Goal: Check status: Check status

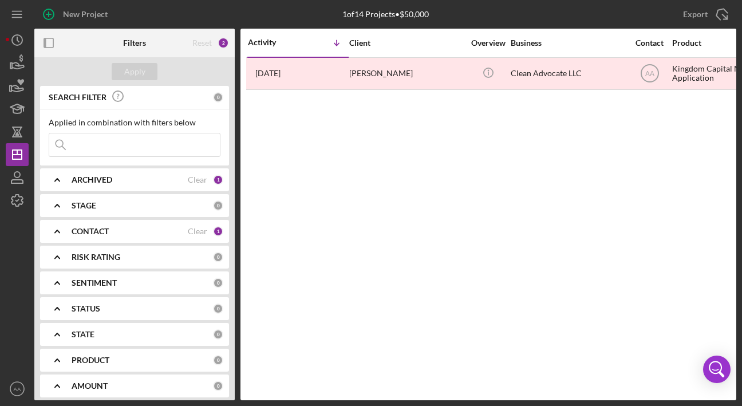
click at [86, 148] on input at bounding box center [134, 144] width 171 height 23
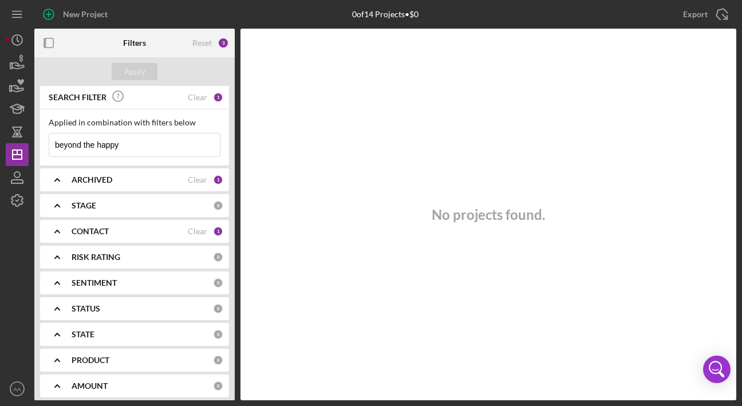
type input "beyond the happy"
click at [133, 157] on div "Applied in combination with filters below beyond the happy Icon/Menu Close" at bounding box center [134, 137] width 189 height 56
click at [130, 147] on input "beyond the happy" at bounding box center [134, 144] width 171 height 23
click at [121, 183] on div "ARCHIVED" at bounding box center [130, 179] width 116 height 9
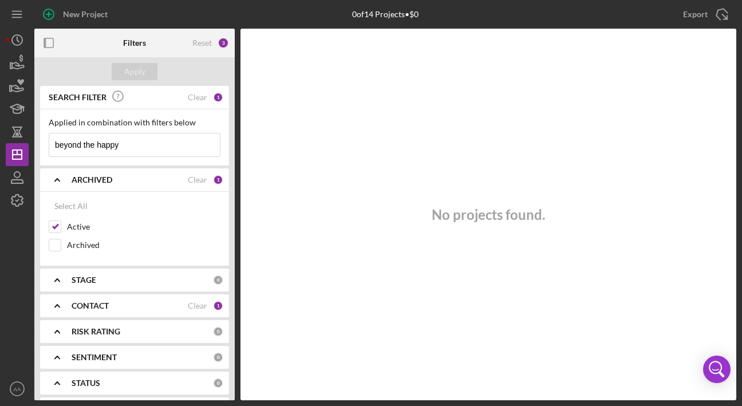
click at [119, 173] on div "ARCHIVED Clear 1" at bounding box center [148, 179] width 152 height 23
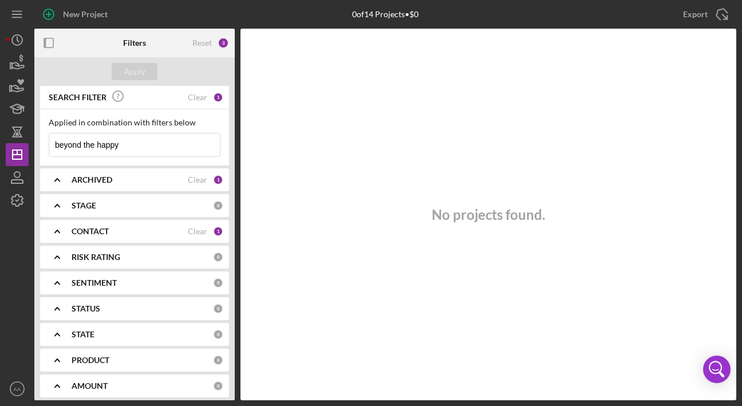
click at [102, 234] on b "CONTACT" at bounding box center [90, 231] width 37 height 9
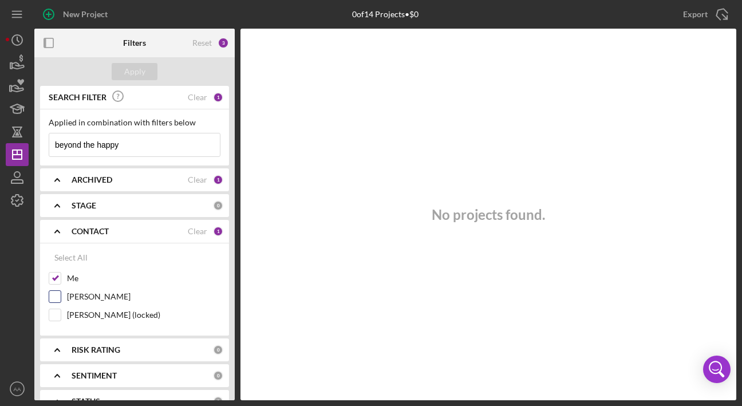
click at [98, 292] on label "[PERSON_NAME]" at bounding box center [143, 296] width 153 height 11
click at [61, 292] on input "[PERSON_NAME]" at bounding box center [54, 296] width 11 height 11
checkbox input "true"
click at [139, 77] on div "Apply" at bounding box center [134, 71] width 21 height 17
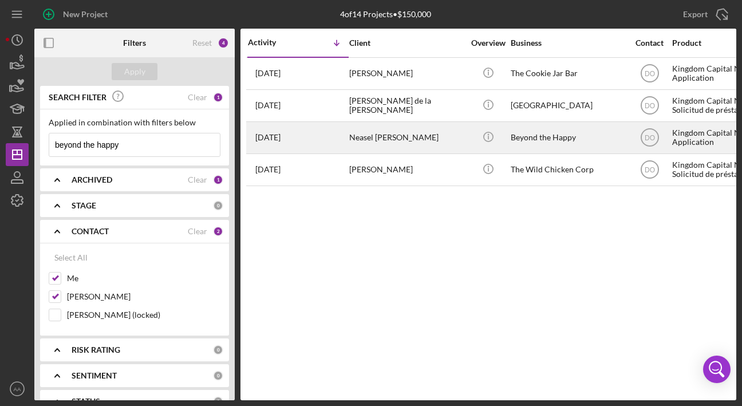
click at [371, 140] on div "Neasel [PERSON_NAME]" at bounding box center [406, 137] width 114 height 30
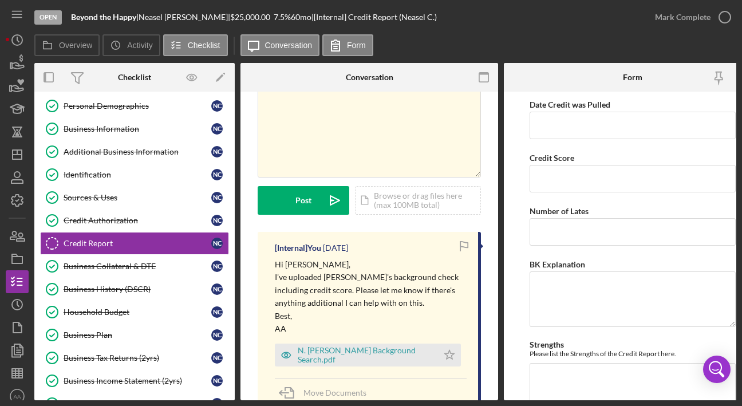
scroll to position [183, 0]
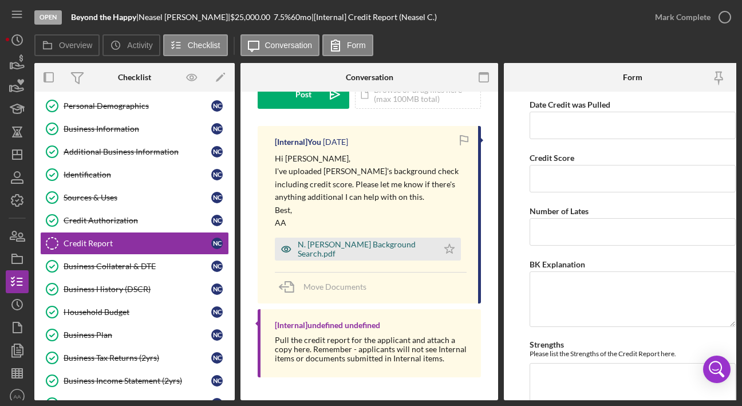
click at [318, 240] on div "N. [PERSON_NAME] Background Search.pdf" at bounding box center [365, 249] width 135 height 18
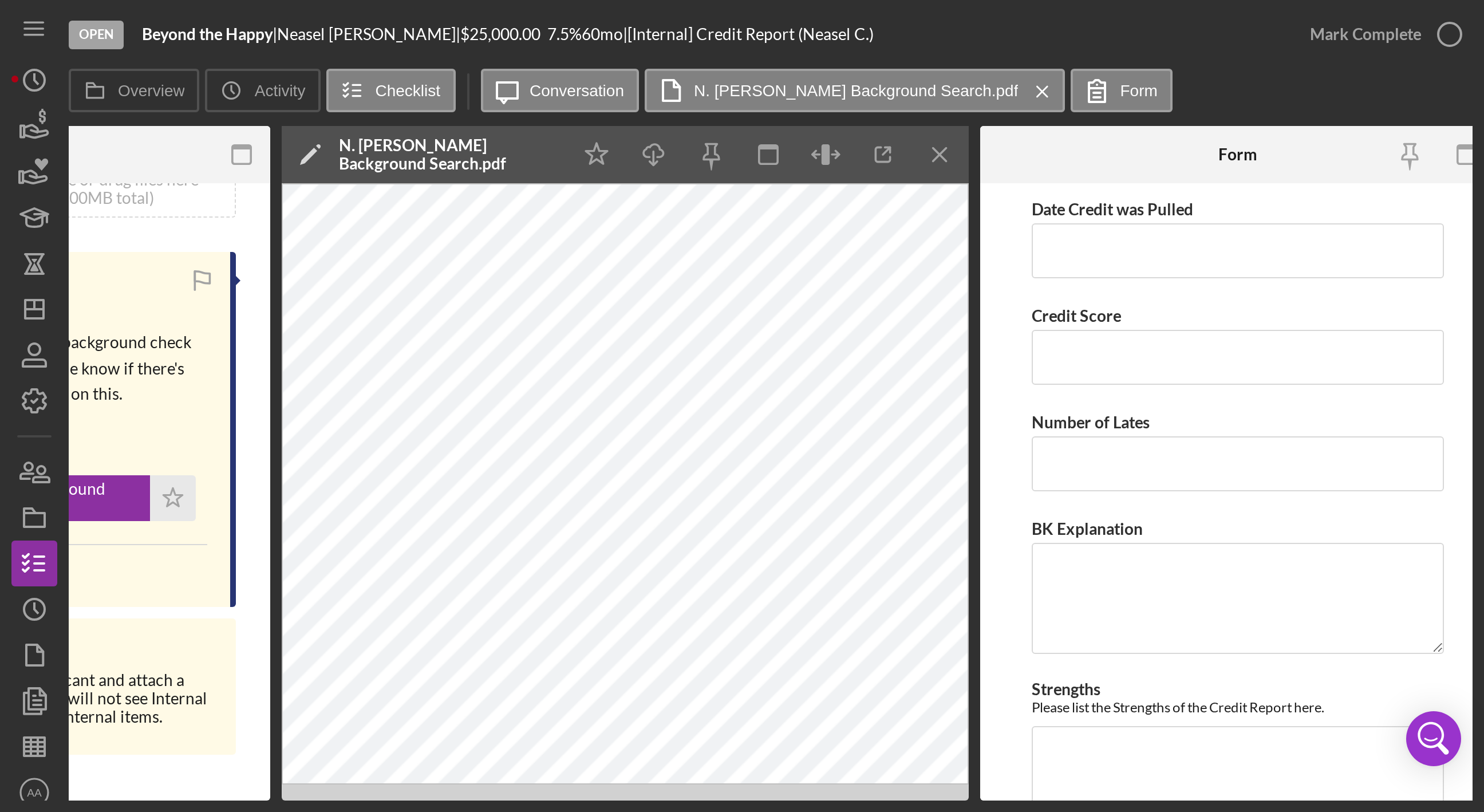
scroll to position [0, 374]
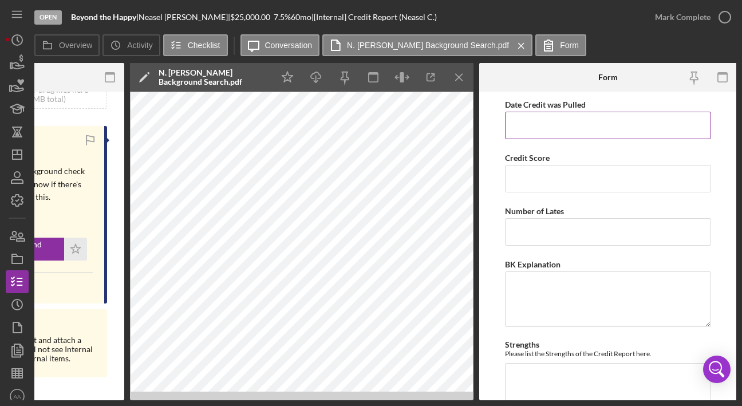
click at [541, 116] on input "Date Credit was Pulled" at bounding box center [608, 125] width 206 height 27
type input "[DATE]"
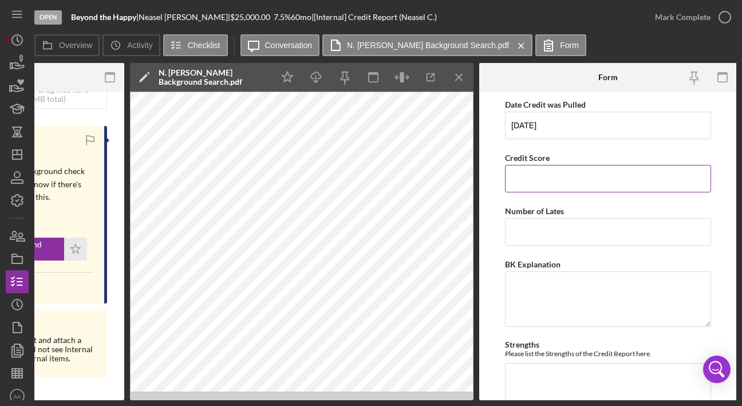
click at [519, 192] on input "Credit Score" at bounding box center [608, 178] width 206 height 27
click at [188, 80] on div "N. [PERSON_NAME] Background Search.pdf" at bounding box center [213, 77] width 109 height 18
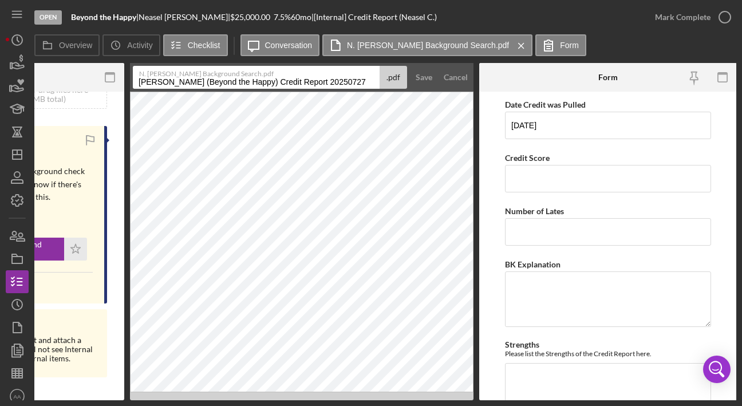
drag, startPoint x: 359, startPoint y: 79, endPoint x: 319, endPoint y: 77, distance: 40.1
click at [319, 78] on input "[PERSON_NAME] (Beyond the Happy) Credit Report 20250727" at bounding box center [256, 77] width 247 height 23
type input "[PERSON_NAME] (Beyond the Happy) Credit Report_[DATE]"
click at [418, 78] on div "Save" at bounding box center [424, 77] width 17 height 23
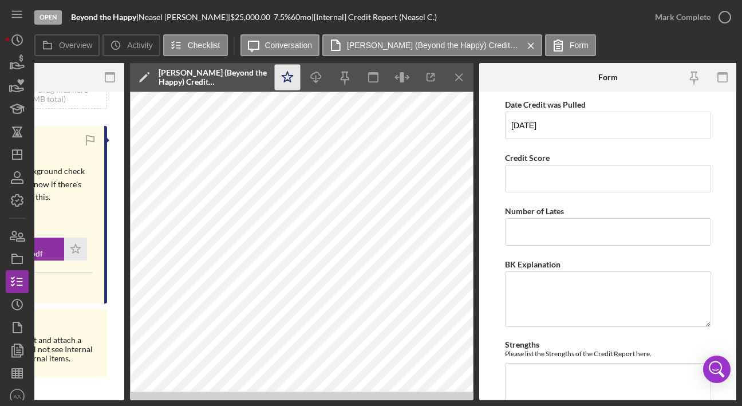
click at [292, 80] on icon "Icon/Star" at bounding box center [288, 78] width 26 height 26
click at [554, 177] on input "Credit Score" at bounding box center [608, 178] width 206 height 27
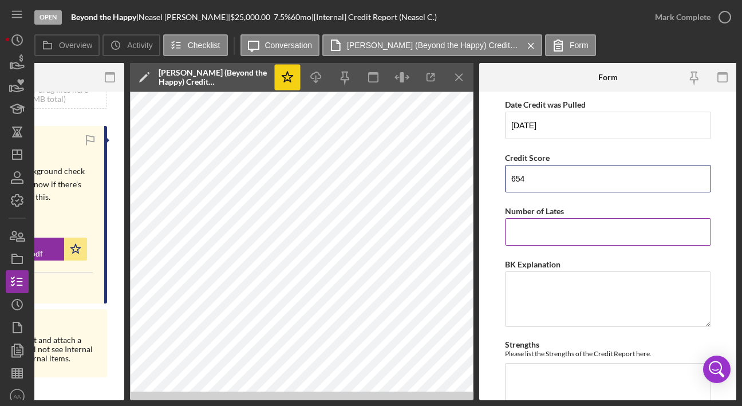
type input "654"
click at [584, 237] on input "Number of Lates" at bounding box center [608, 231] width 206 height 27
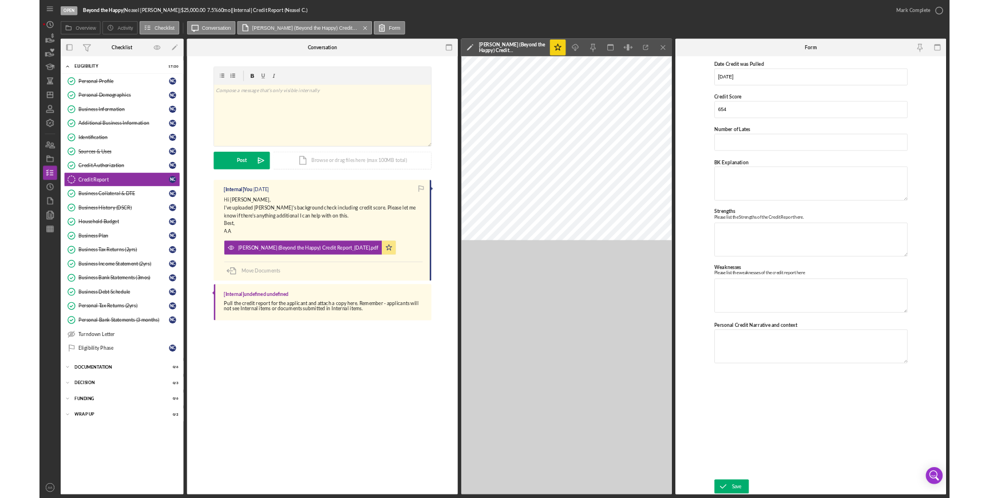
scroll to position [0, 0]
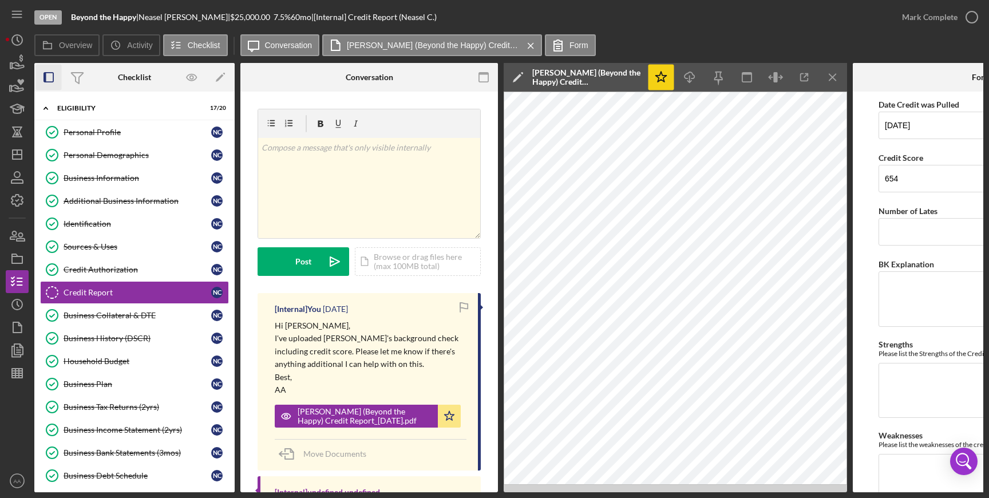
click at [46, 77] on icon "button" at bounding box center [49, 78] width 26 height 26
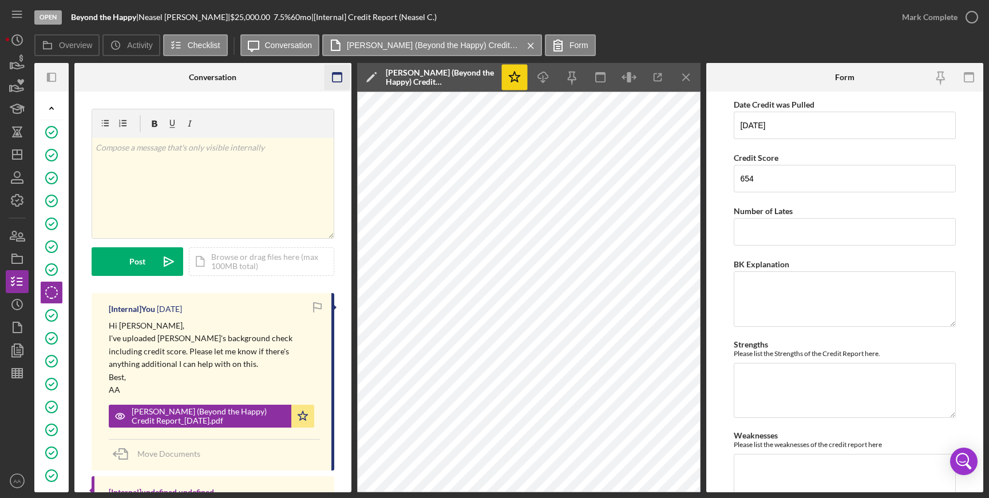
click at [336, 80] on icon "button" at bounding box center [337, 78] width 26 height 26
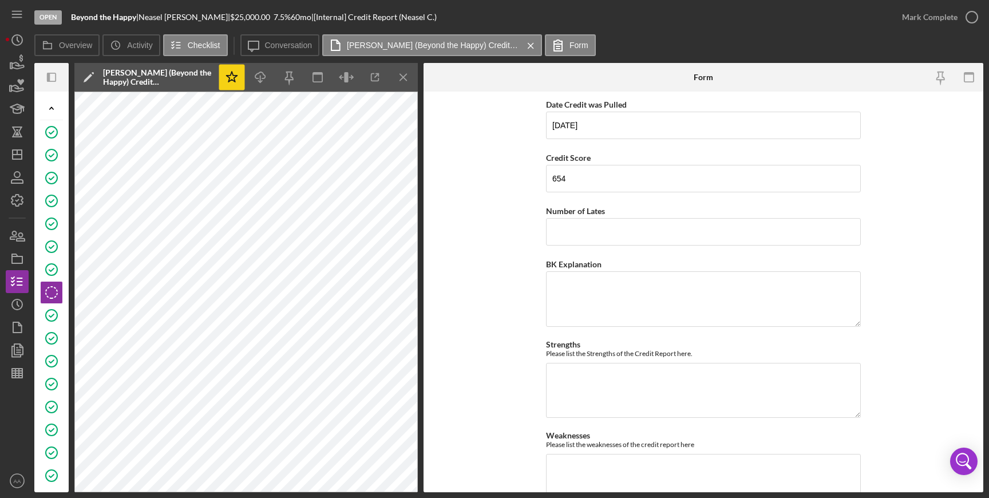
click at [420, 301] on div "Overview Internal Workflow Stage Open Icon/Dropdown Arrow Archive (can unarchiv…" at bounding box center [508, 277] width 949 height 429
click at [343, 75] on icon "button" at bounding box center [347, 78] width 26 height 26
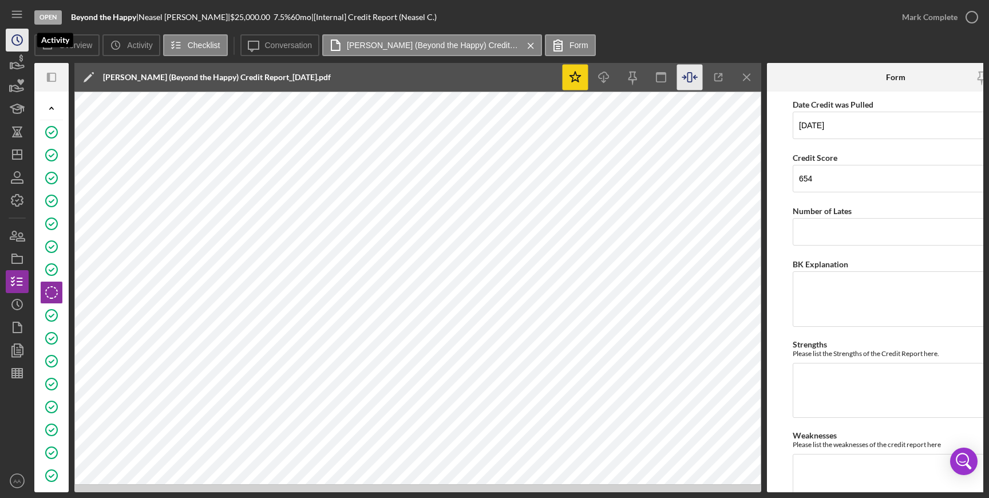
click at [21, 38] on icon "Icon/History" at bounding box center [17, 40] width 29 height 29
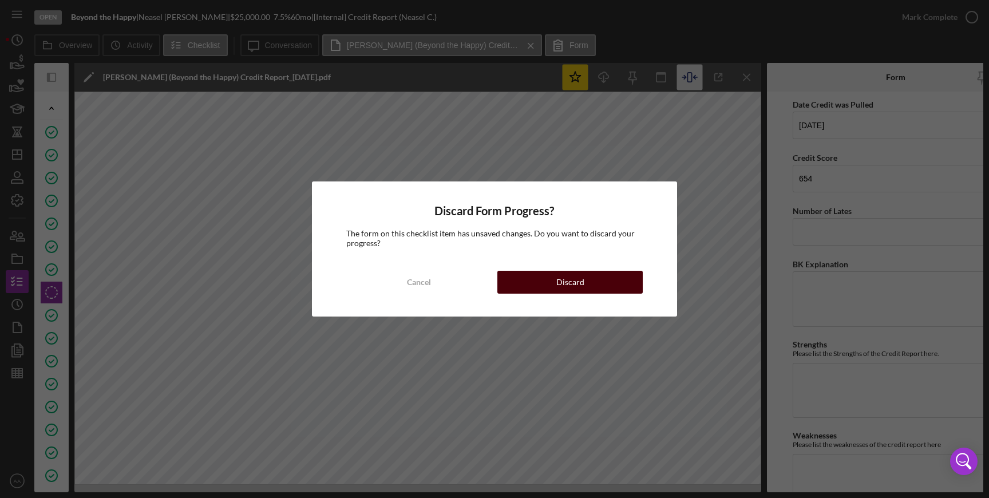
click at [547, 284] on button "Discard" at bounding box center [569, 282] width 145 height 23
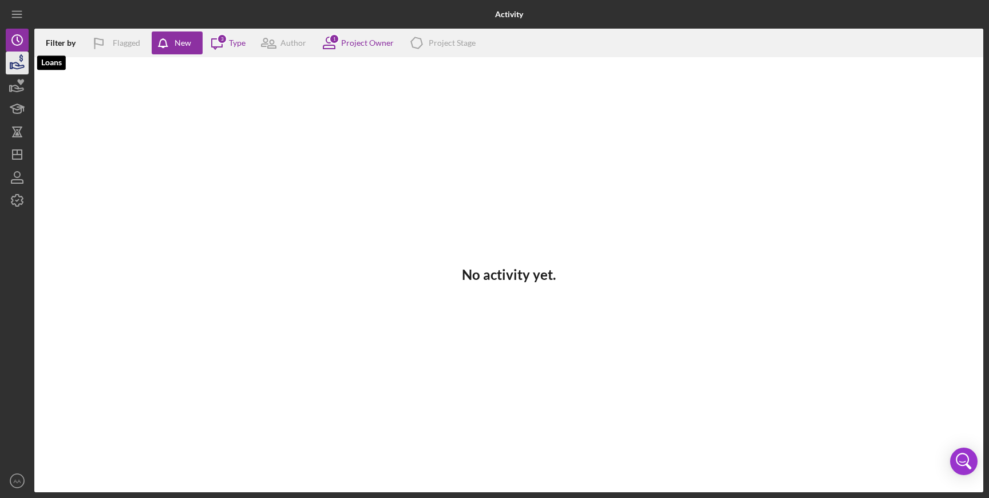
click at [18, 66] on icon "button" at bounding box center [17, 63] width 29 height 29
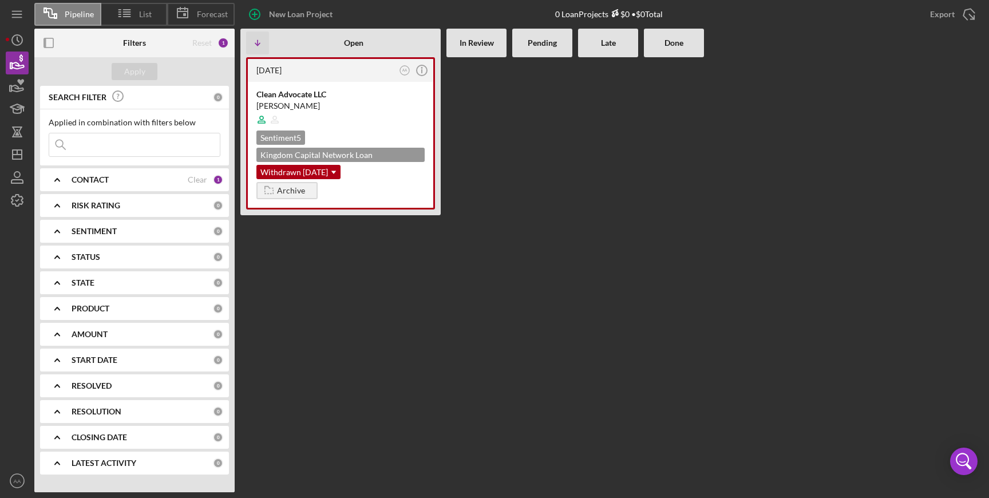
click at [116, 141] on input at bounding box center [134, 144] width 171 height 23
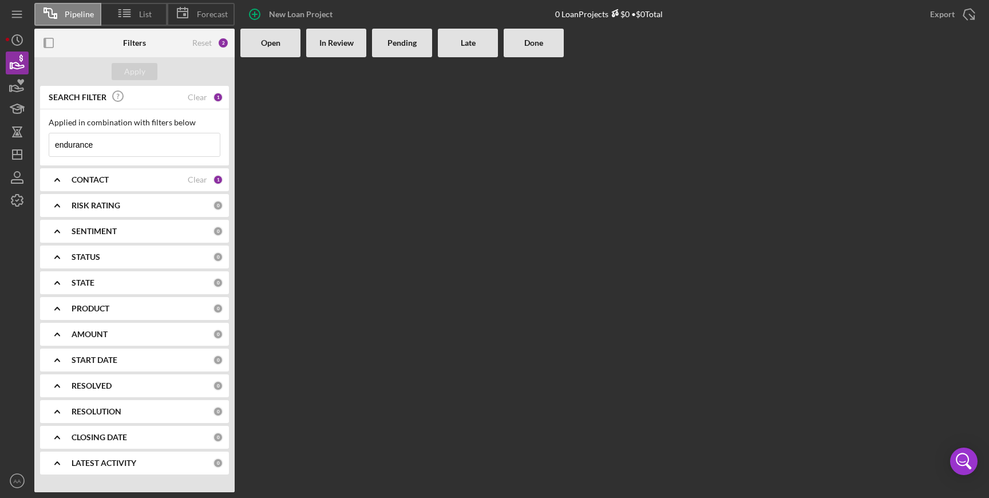
type input "endurance"
click at [102, 179] on b "CONTACT" at bounding box center [90, 179] width 37 height 9
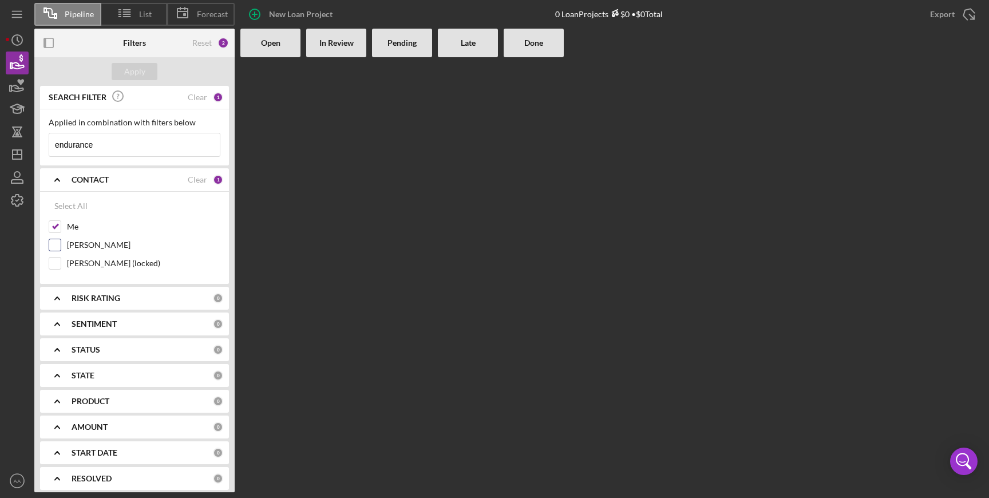
click at [96, 243] on label "[PERSON_NAME]" at bounding box center [143, 244] width 153 height 11
click at [61, 243] on input "[PERSON_NAME]" at bounding box center [54, 244] width 11 height 11
checkbox input "true"
click at [143, 73] on div "Apply" at bounding box center [134, 71] width 21 height 17
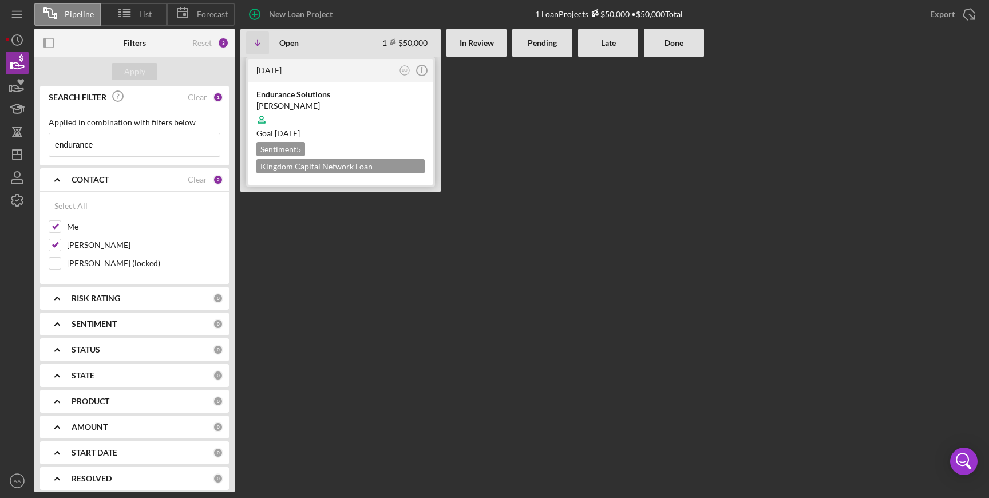
click at [294, 123] on div at bounding box center [340, 120] width 168 height 22
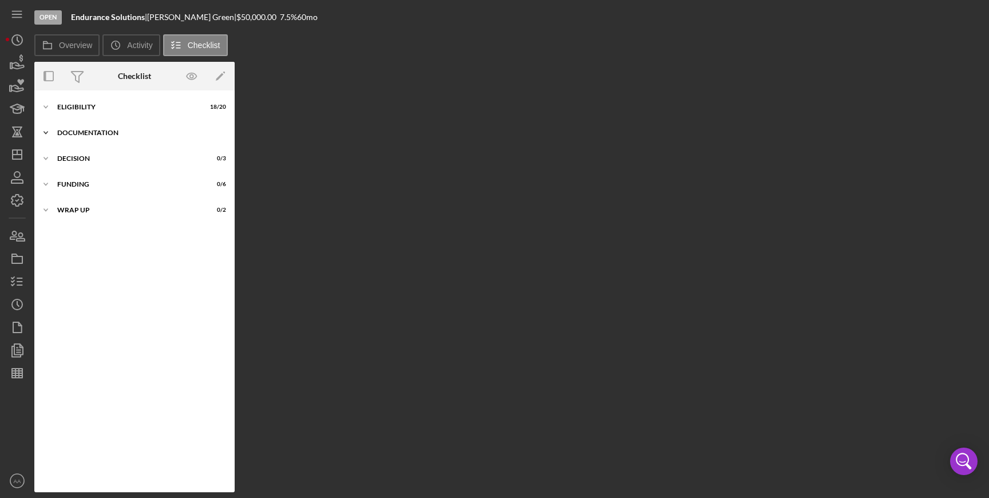
click at [75, 130] on div "DOCUMENTATION" at bounding box center [138, 132] width 163 height 7
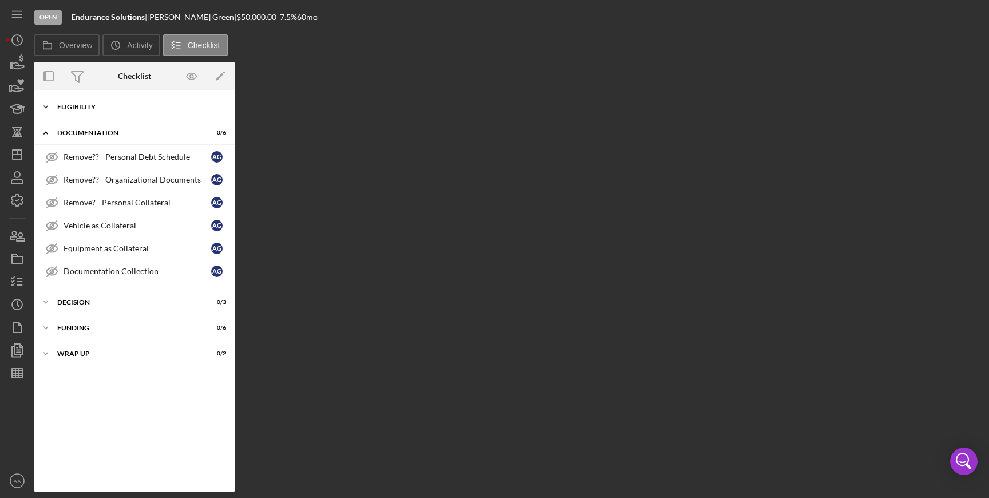
click at [67, 102] on div "Icon/Expander ELIGIBILITY 18 / 20" at bounding box center [134, 107] width 200 height 23
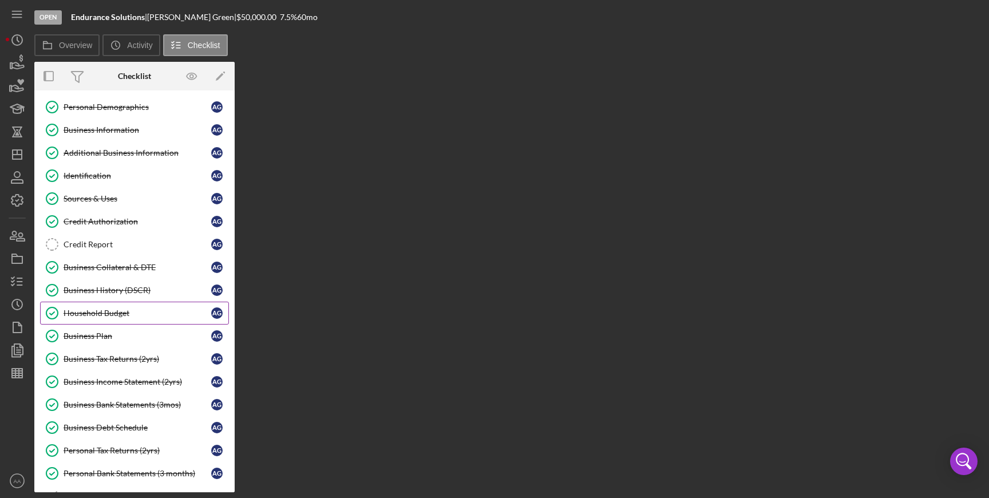
scroll to position [49, 0]
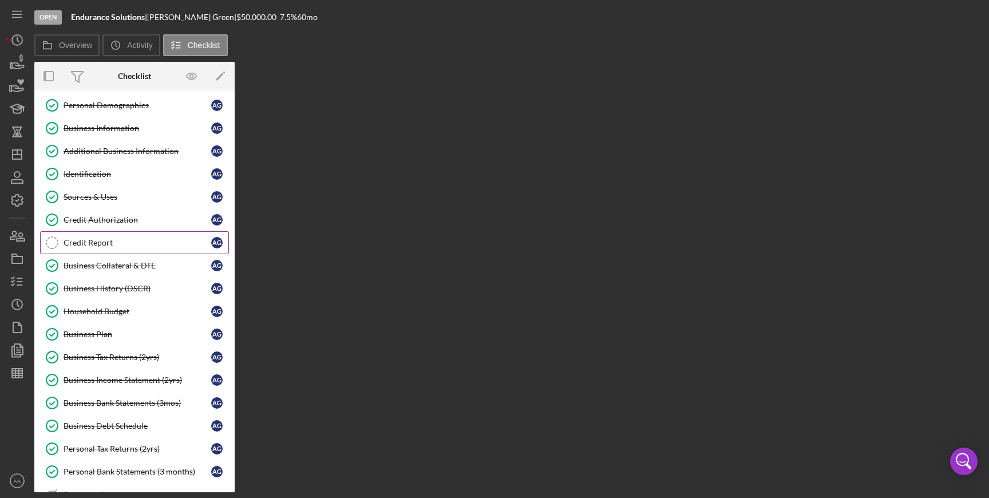
click at [117, 241] on div "Credit Report" at bounding box center [138, 242] width 148 height 9
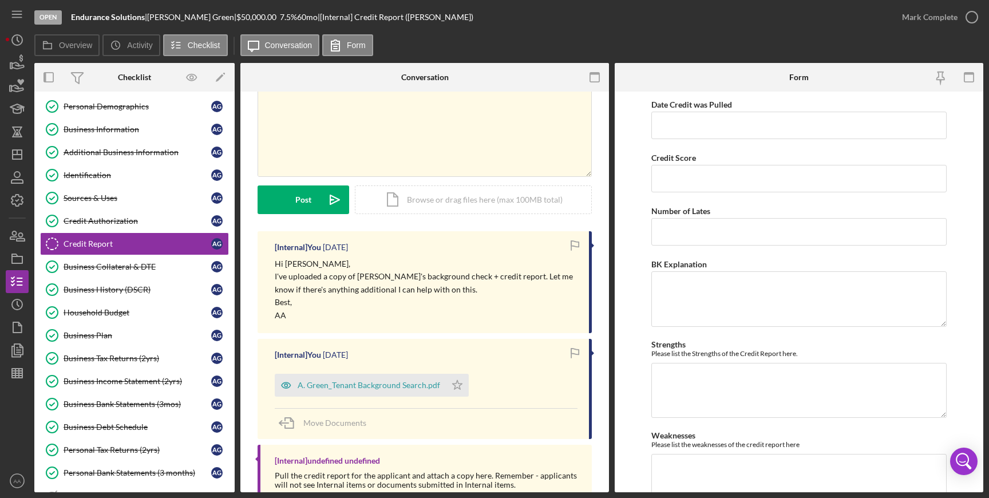
scroll to position [96, 0]
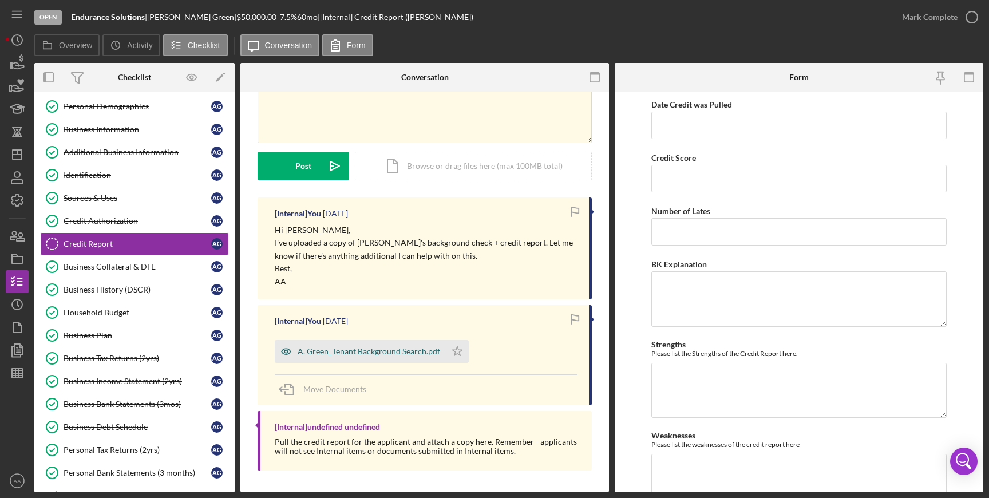
click at [346, 358] on div "A. Green_Tenant Background Search.pdf" at bounding box center [360, 351] width 171 height 23
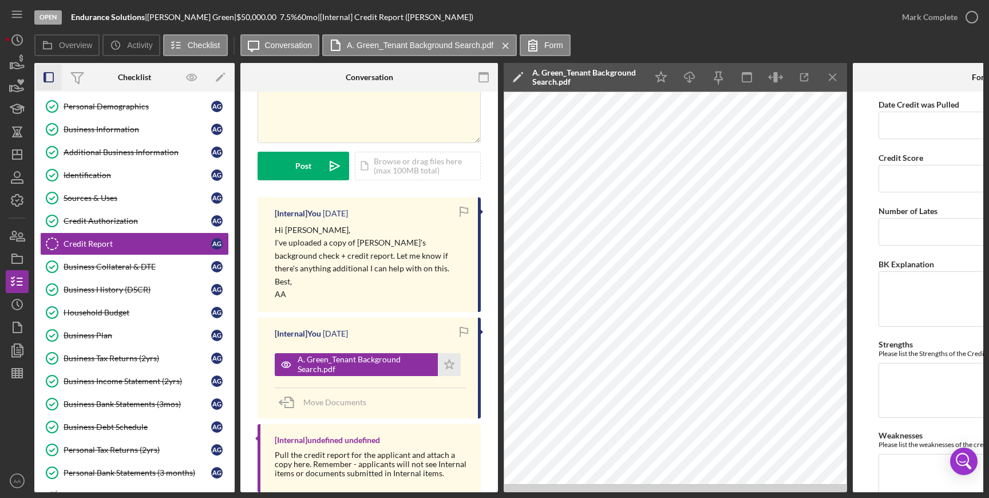
click at [49, 73] on icon "button" at bounding box center [49, 78] width 26 height 26
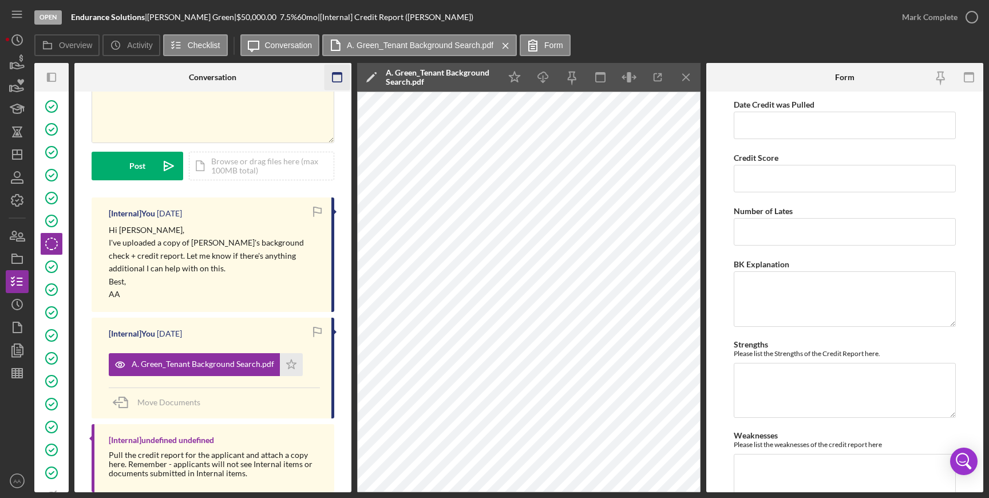
click at [338, 79] on icon "button" at bounding box center [337, 78] width 26 height 26
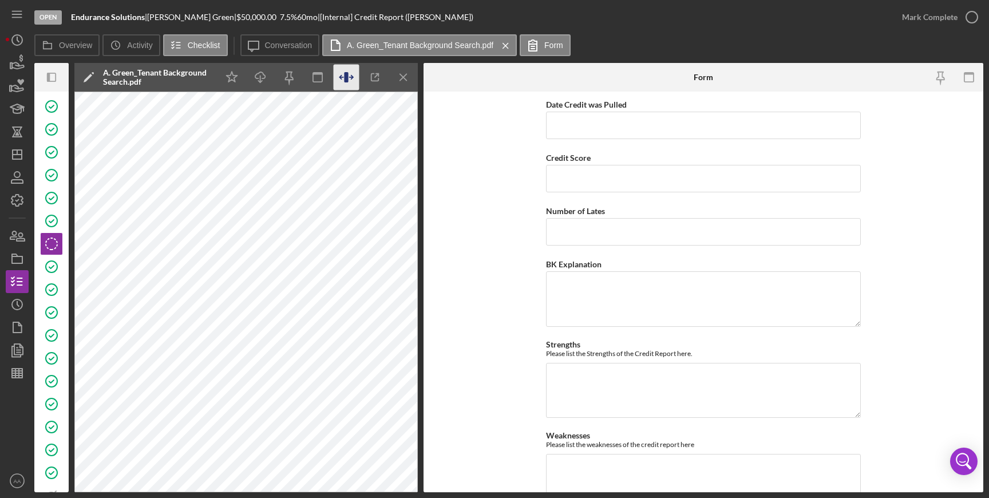
click at [346, 74] on icon "button" at bounding box center [346, 77] width 4 height 10
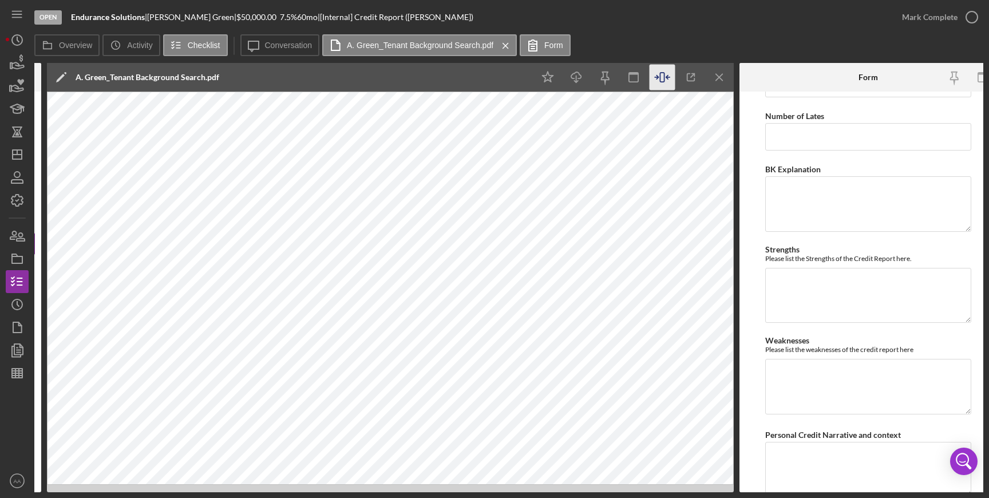
scroll to position [32, 0]
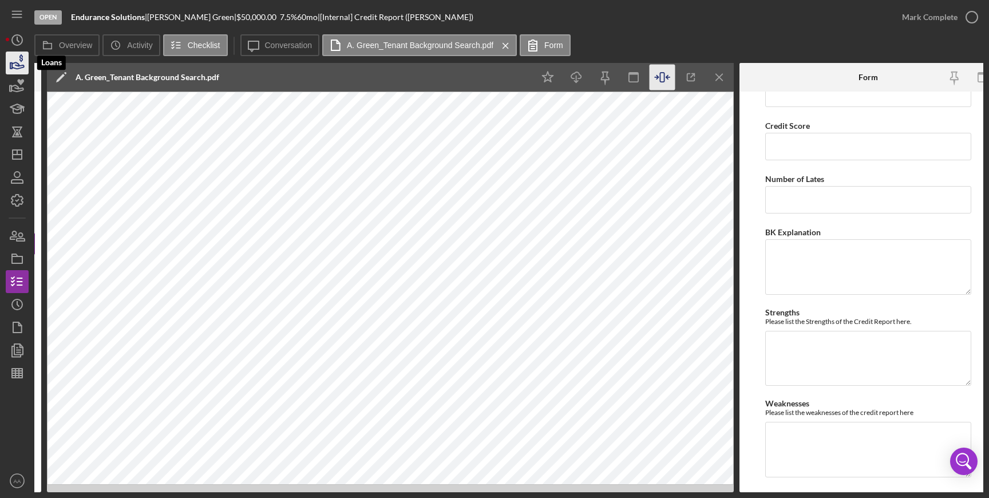
click at [9, 71] on icon "button" at bounding box center [17, 63] width 29 height 29
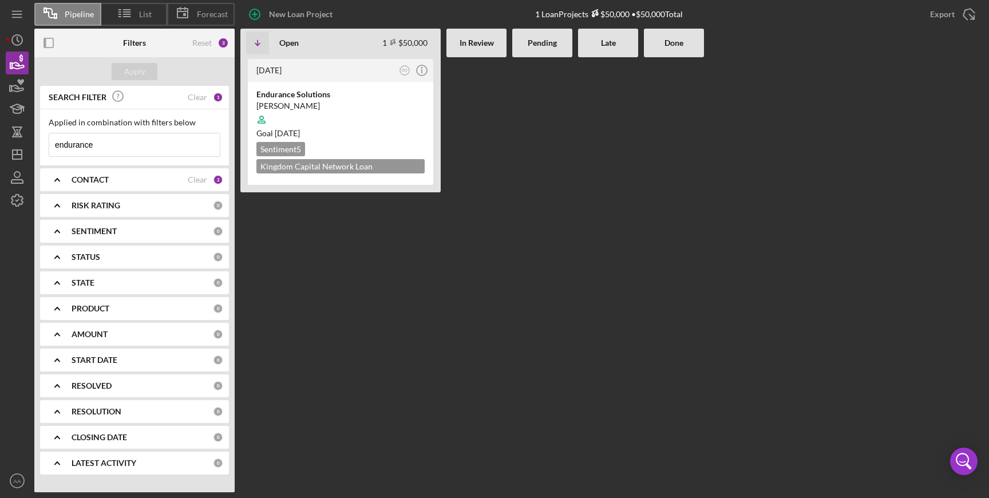
click at [186, 140] on input "endurance" at bounding box center [134, 144] width 171 height 23
drag, startPoint x: 187, startPoint y: 144, endPoint x: 121, endPoint y: 139, distance: 66.1
click at [132, 139] on input "endurance" at bounding box center [134, 144] width 171 height 23
type input "e"
